Goal: Task Accomplishment & Management: Use online tool/utility

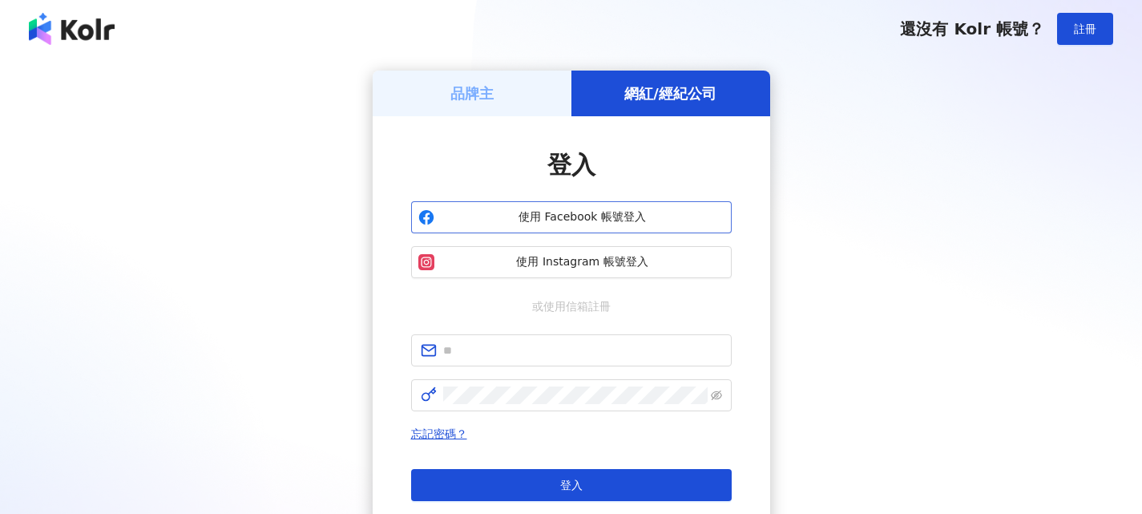
click at [591, 213] on span "使用 Facebook 帳號登入" at bounding box center [583, 217] width 284 height 16
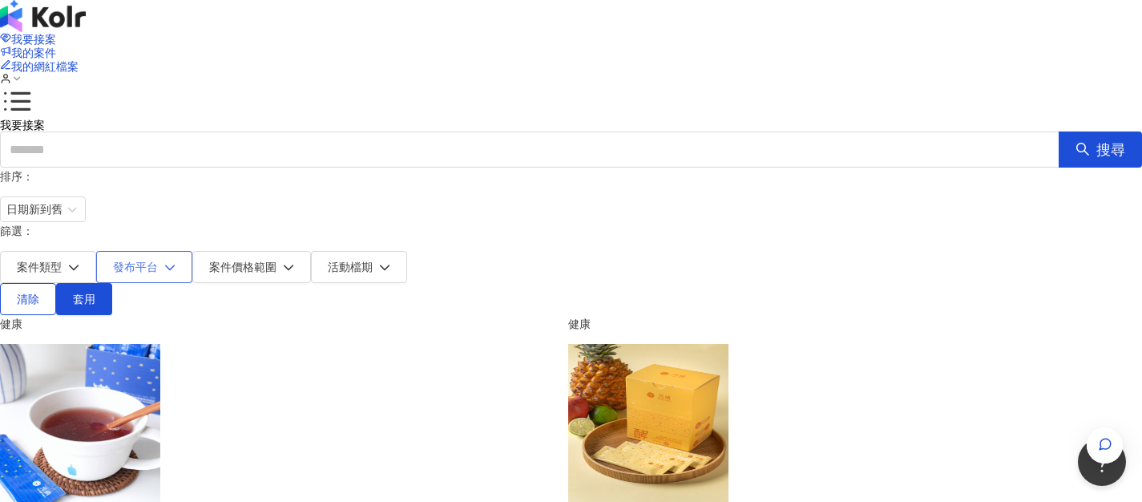
click at [192, 251] on button "發布平台" at bounding box center [144, 267] width 96 height 32
click at [175, 261] on icon "button" at bounding box center [169, 266] width 11 height 11
click at [192, 251] on button "發布平台" at bounding box center [144, 267] width 96 height 32
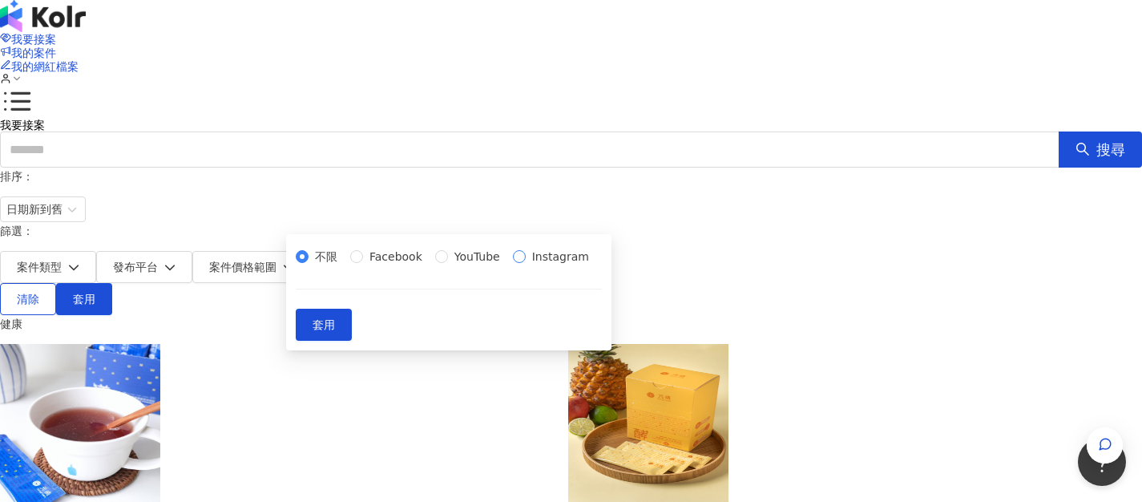
click at [513, 265] on label "Instagram" at bounding box center [554, 257] width 83 height 18
click at [352, 341] on button "套用" at bounding box center [324, 324] width 56 height 32
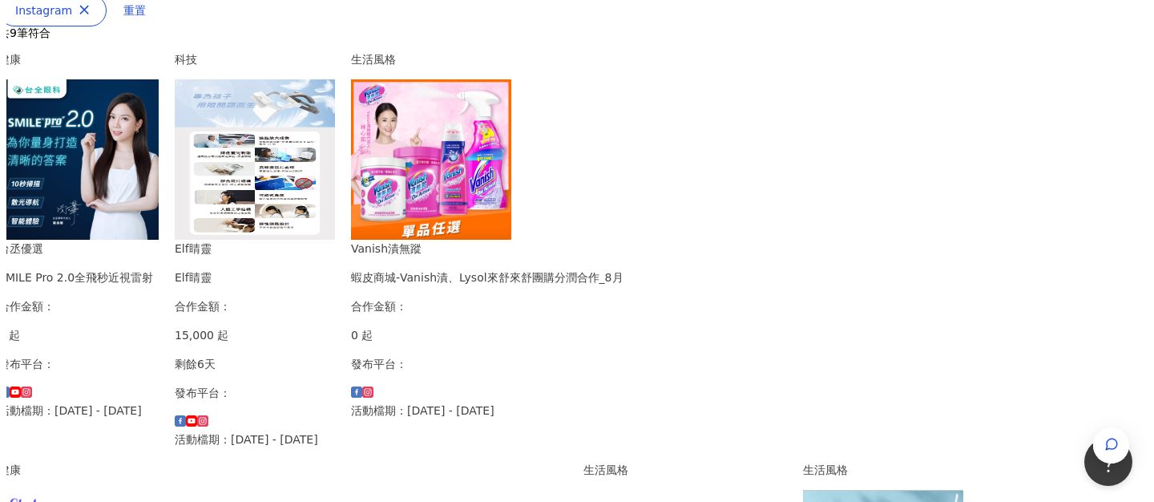
scroll to position [345, 30]
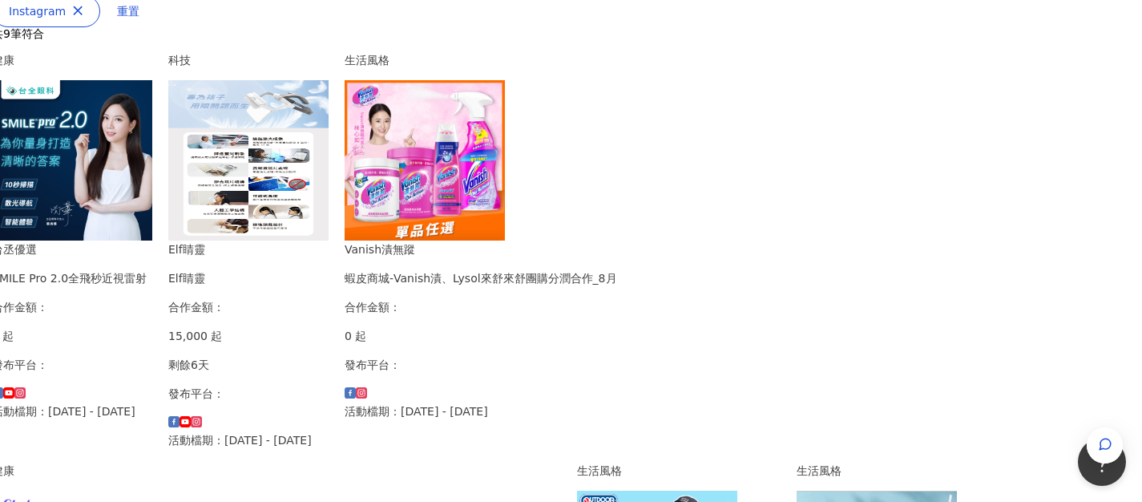
click at [329, 171] on img at bounding box center [248, 160] width 160 height 160
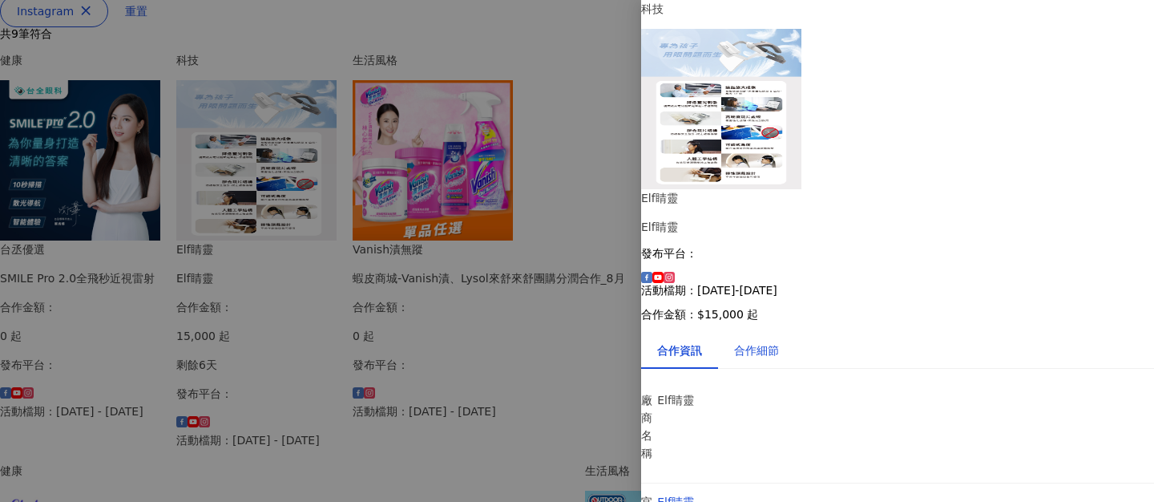
click at [761, 341] on div "合作細節" at bounding box center [756, 350] width 45 height 18
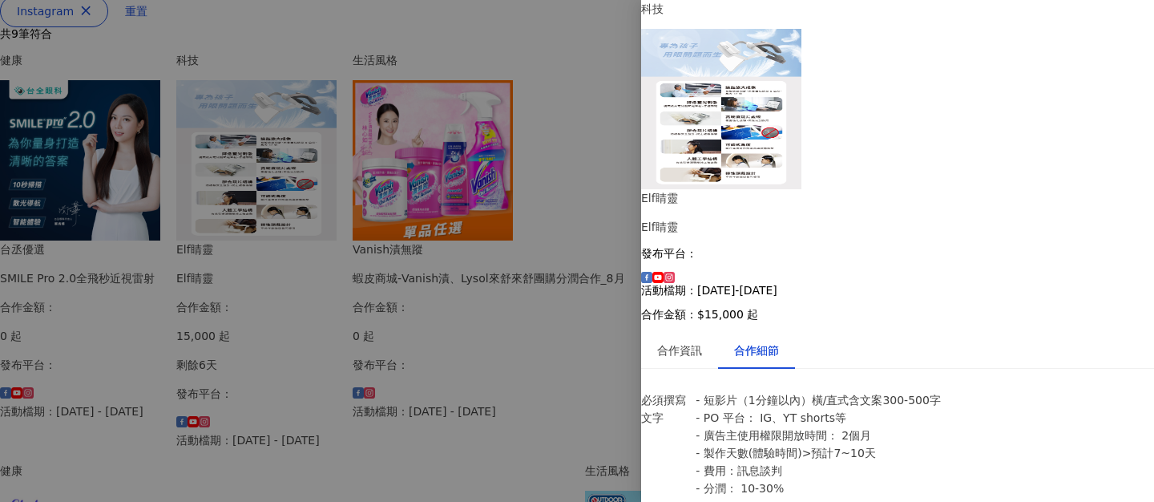
scroll to position [207, 0]
click at [561, 306] on div at bounding box center [577, 251] width 1154 height 502
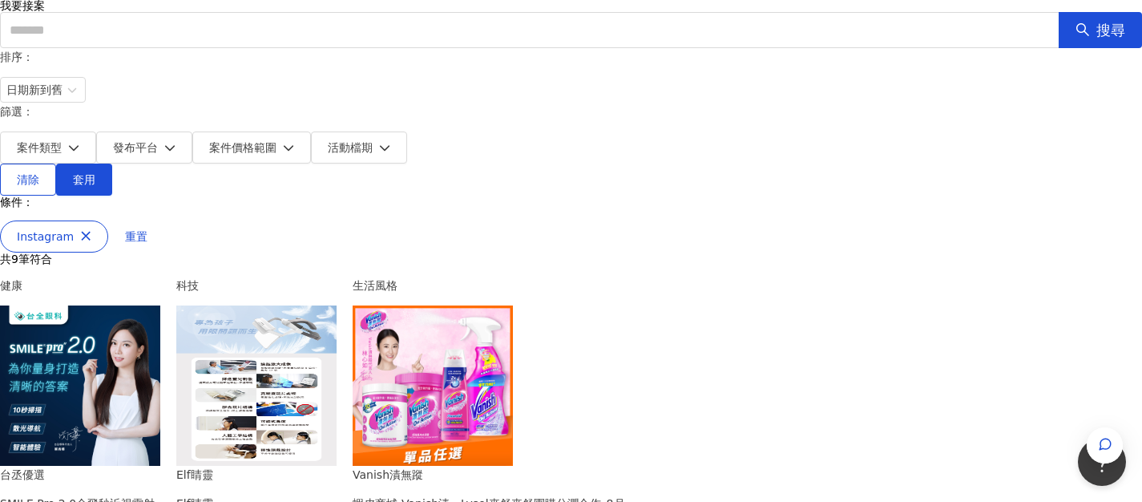
scroll to position [0, 0]
